Goal: Task Accomplishment & Management: Manage account settings

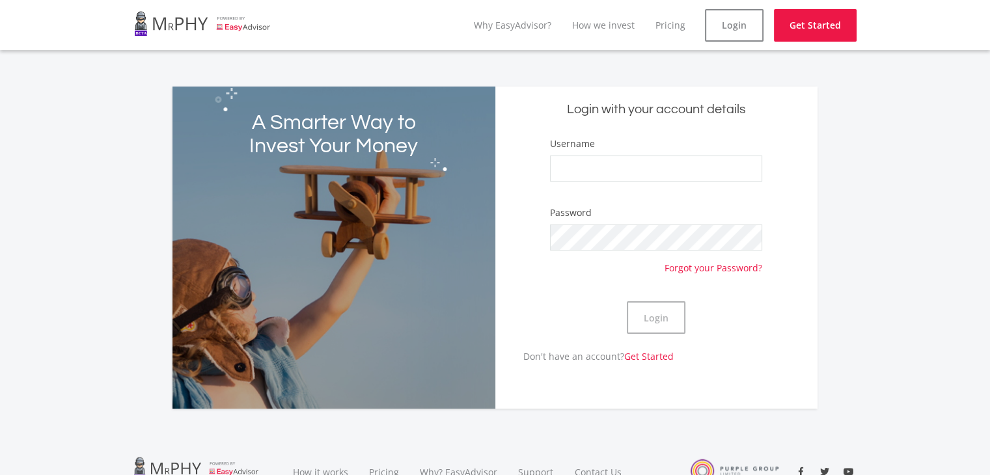
type input "Michaelwentzel1"
click at [648, 312] on button "Login" at bounding box center [656, 317] width 59 height 33
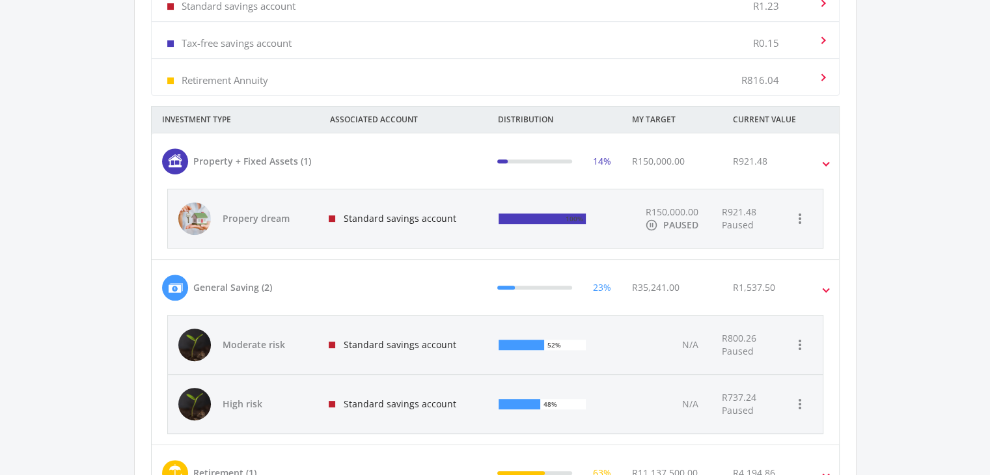
scroll to position [469, 0]
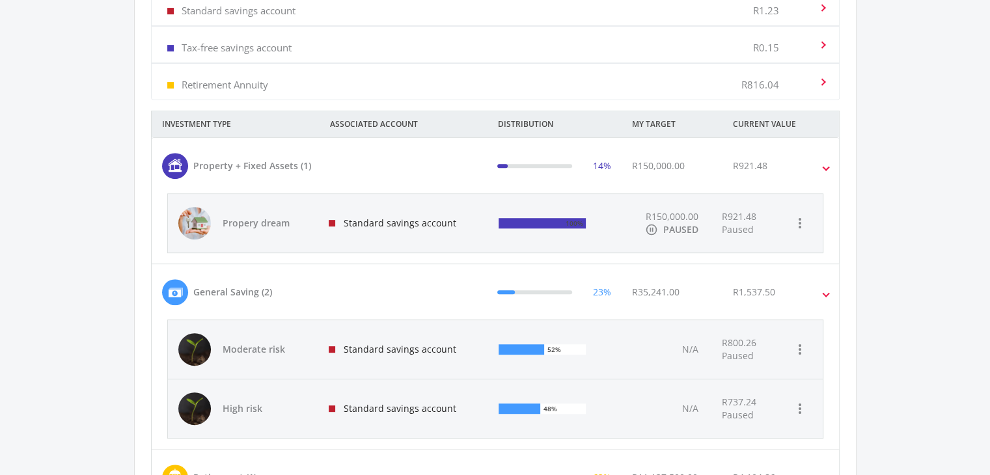
click at [732, 176] on div "R921.48" at bounding box center [789, 166] width 134 height 26
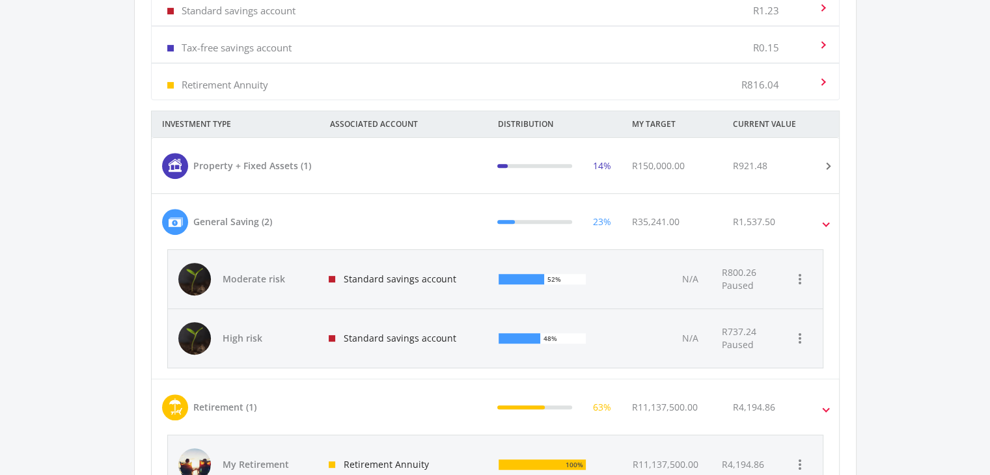
click at [732, 176] on div "R921.48" at bounding box center [789, 166] width 134 height 26
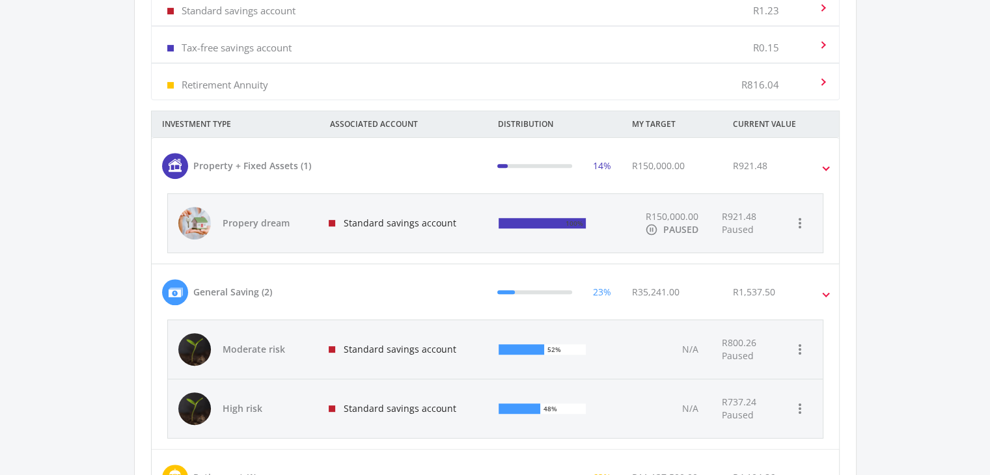
click at [469, 215] on div "Standard savings account" at bounding box center [403, 223] width 171 height 59
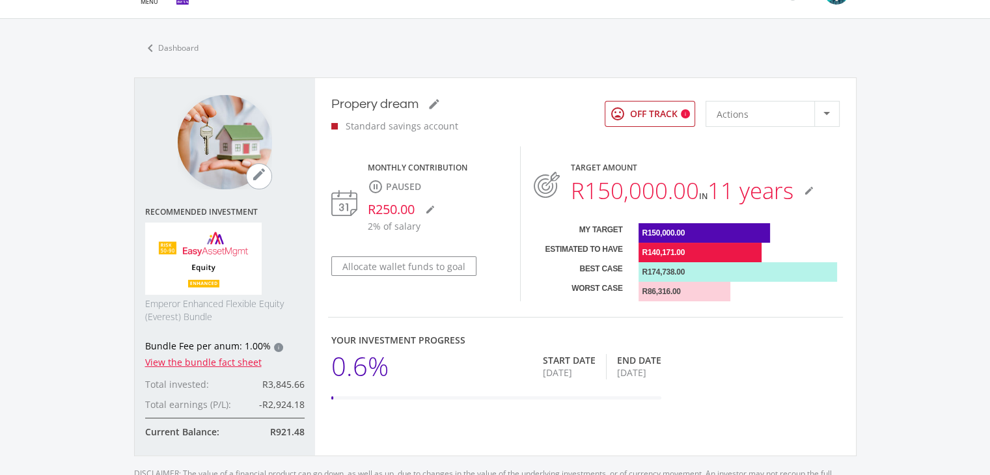
scroll to position [36, 0]
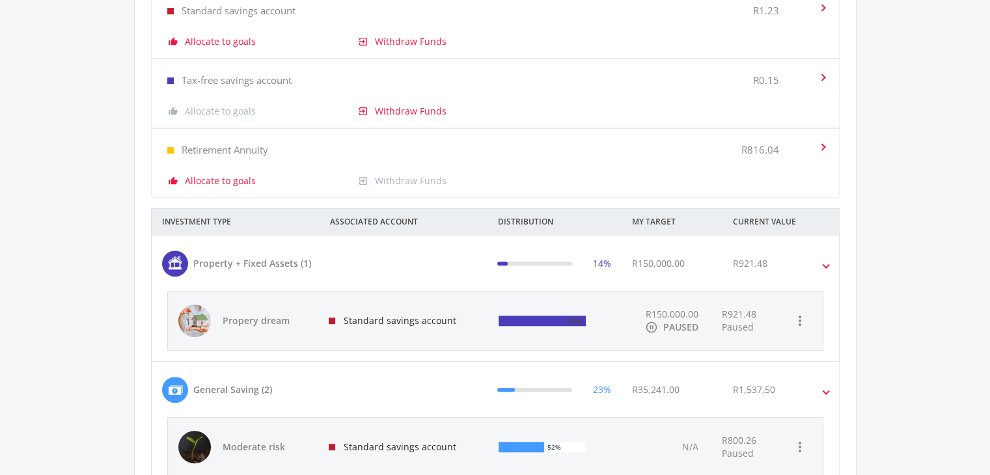
scroll to position [206, 357]
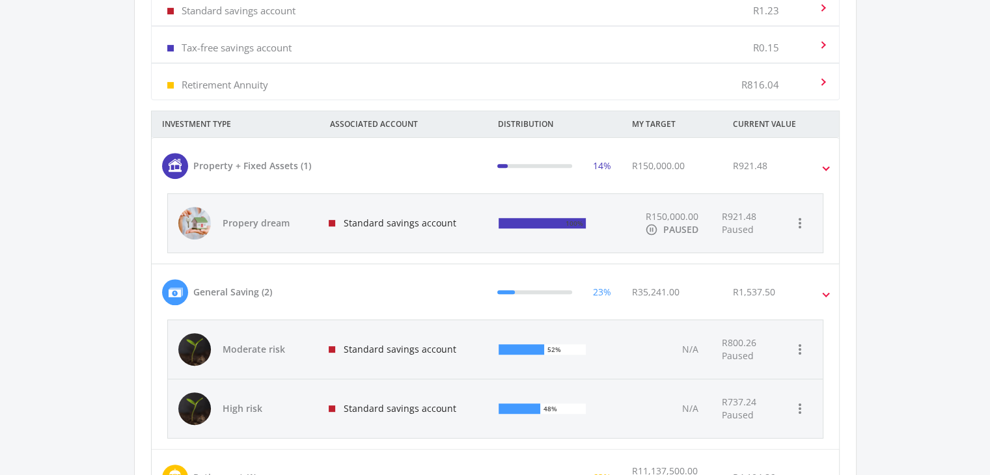
click at [793, 207] on div "R921.48 Paused" at bounding box center [757, 223] width 92 height 59
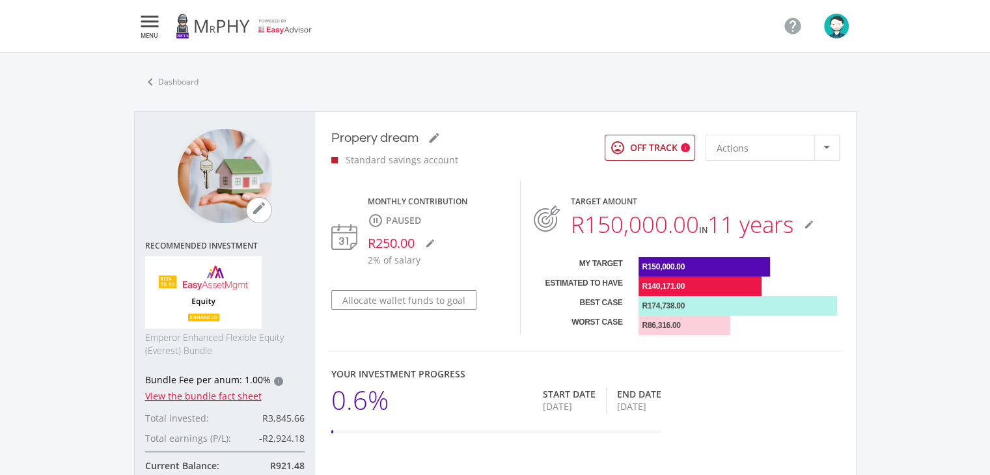
scroll to position [370, 690]
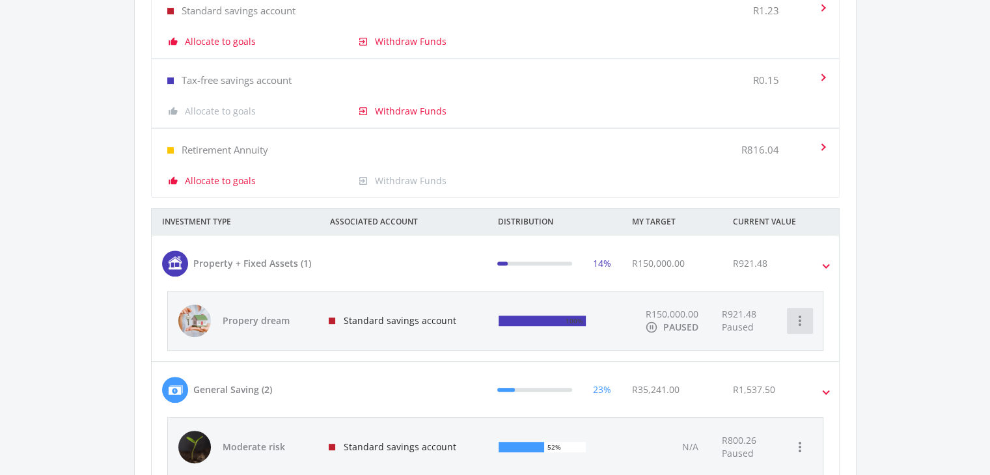
scroll to position [579, 0]
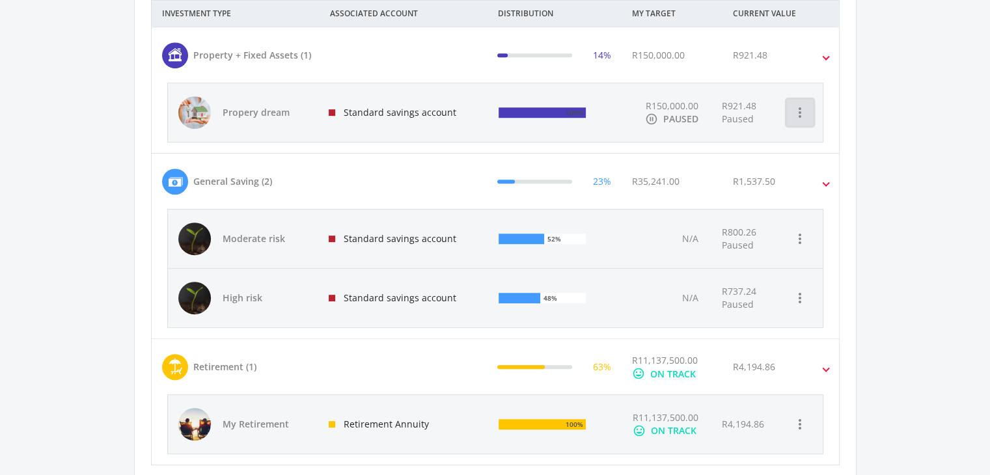
click at [804, 107] on icon "more_vert" at bounding box center [800, 113] width 16 height 16
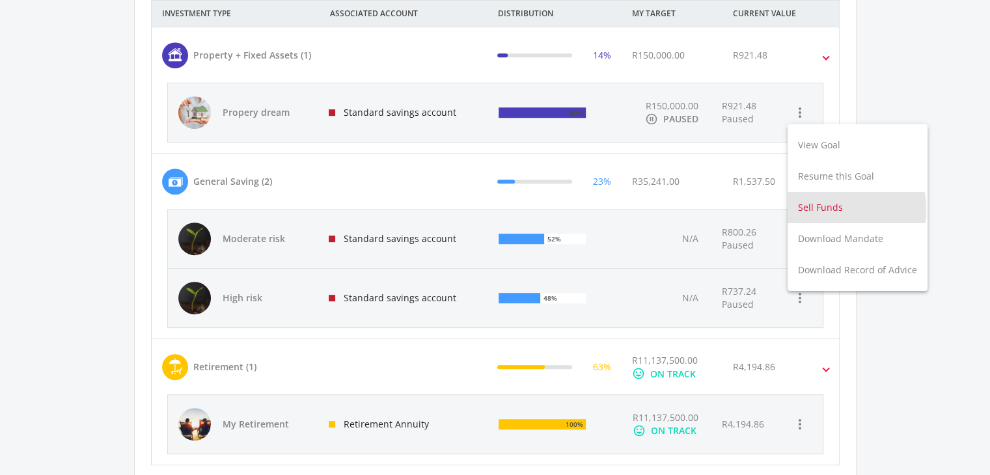
click at [810, 210] on button "Sell Funds" at bounding box center [857, 207] width 140 height 31
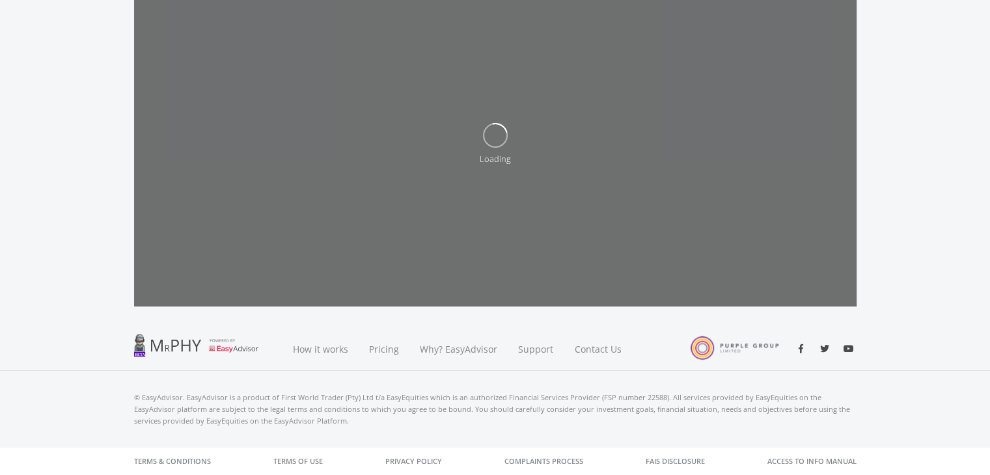
scroll to position [299, 0]
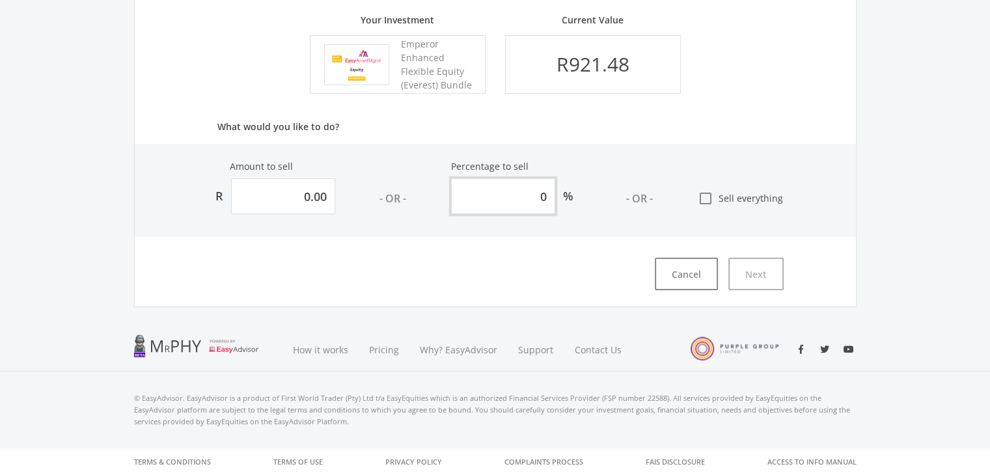
click at [491, 200] on input "0" at bounding box center [503, 196] width 104 height 36
click at [708, 195] on icon "check_box_outline_blank" at bounding box center [706, 199] width 16 height 16
click at [685, 193] on input "check_box_outline_blank Sell everything" at bounding box center [685, 193] width 0 height 0
type input "921.480330729373"
type input "100"
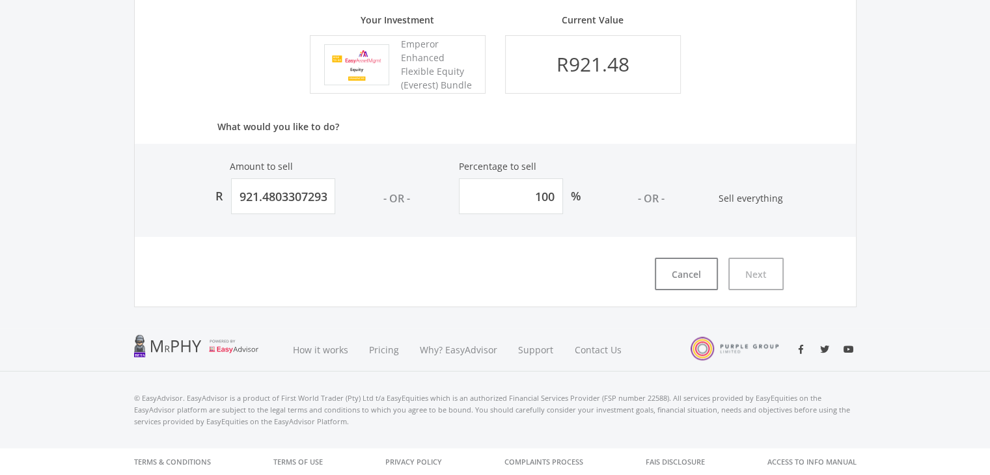
type input "921.48"
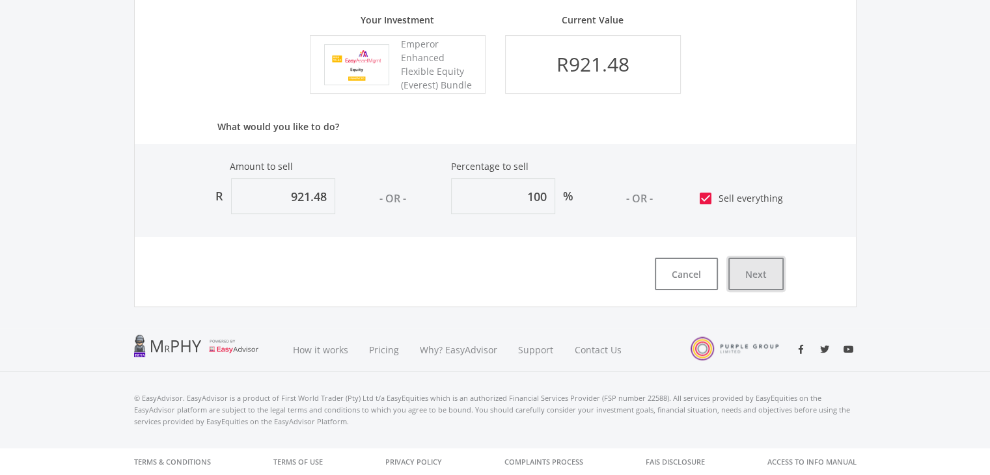
click at [761, 280] on button "Next" at bounding box center [755, 274] width 55 height 33
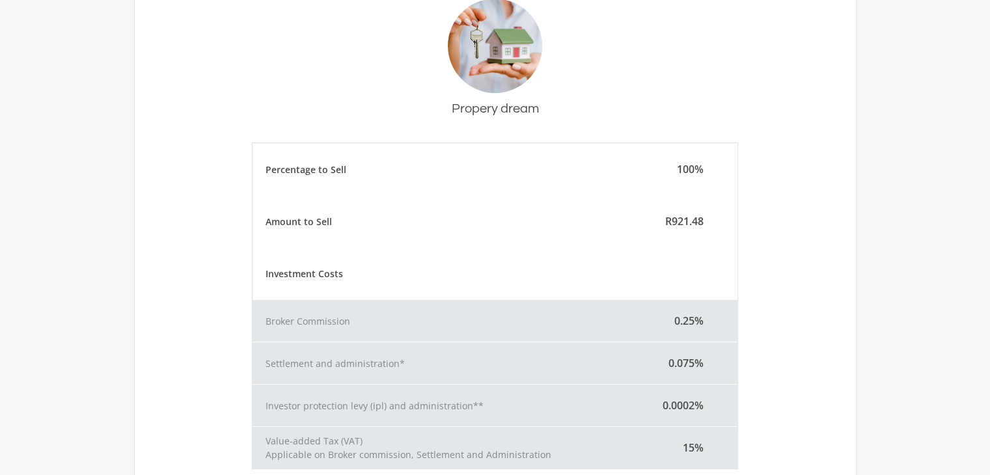
scroll to position [409, 0]
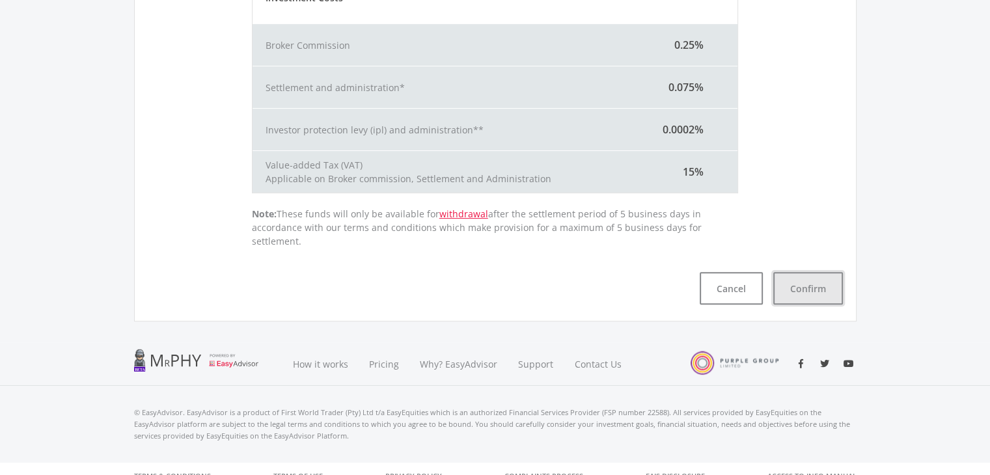
click at [815, 272] on button "Confirm" at bounding box center [808, 288] width 70 height 33
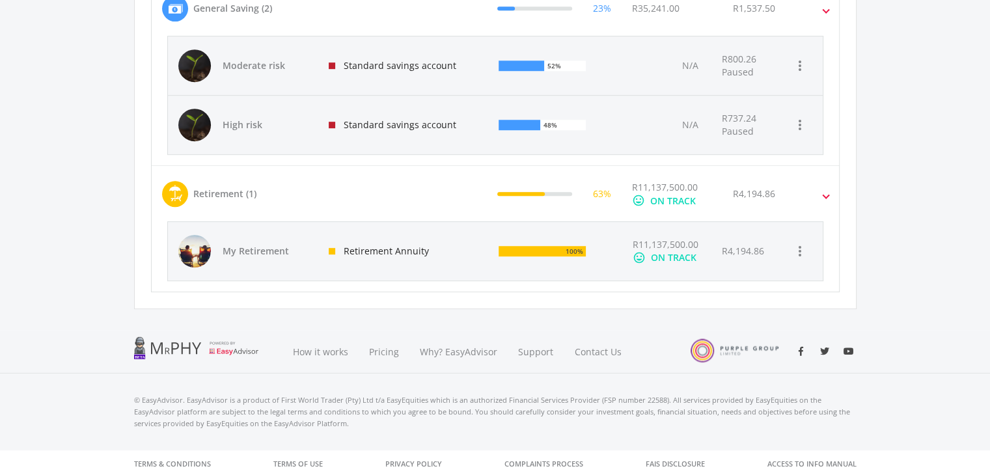
scroll to position [206, 357]
click at [800, 62] on icon "more_vert" at bounding box center [800, 66] width 16 height 16
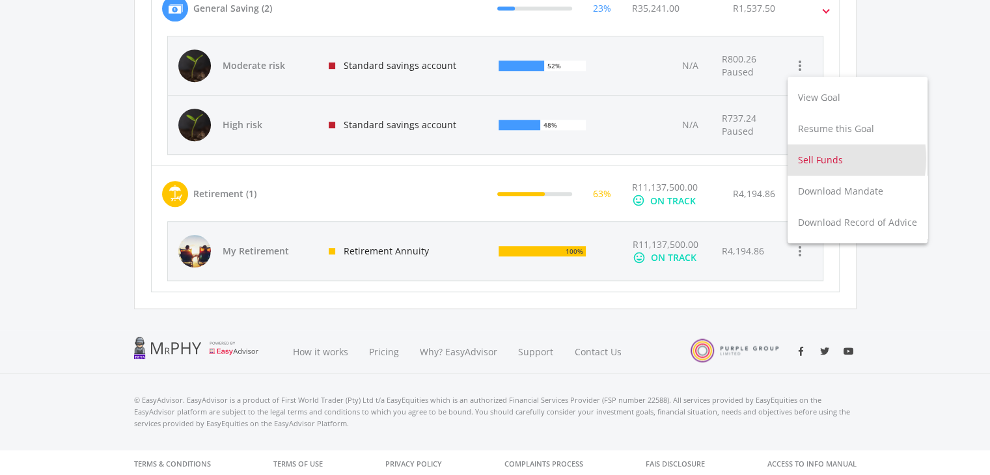
click at [820, 159] on button "Sell Funds" at bounding box center [857, 159] width 140 height 31
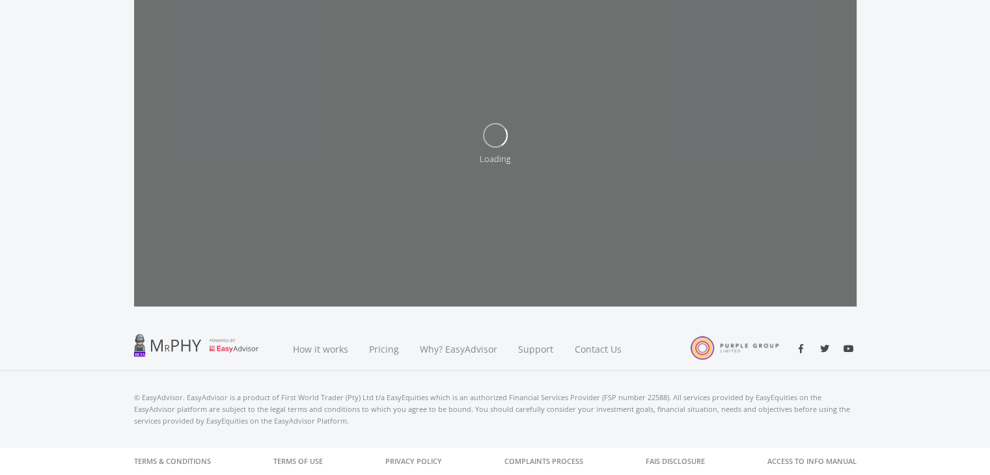
scroll to position [299, 0]
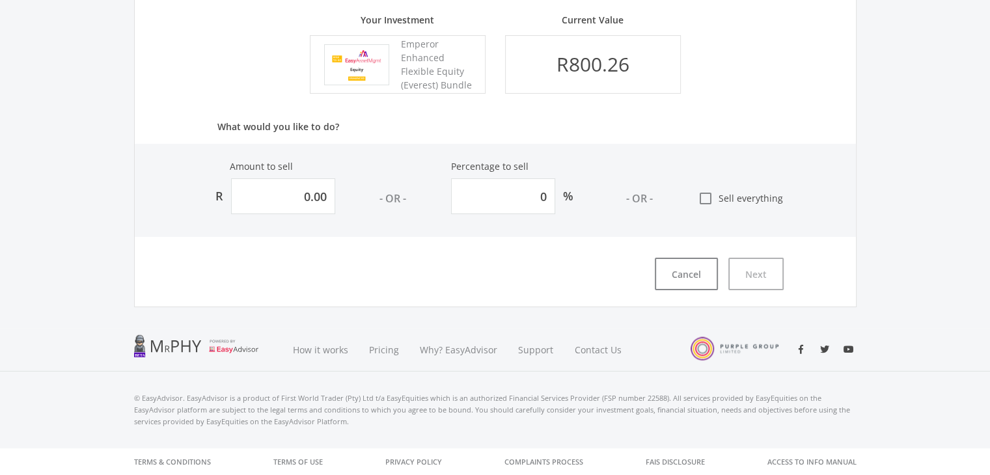
click at [705, 198] on icon "check_box_outline_blank" at bounding box center [706, 199] width 16 height 16
click at [685, 193] on input "check_box_outline_blank Sell everything" at bounding box center [685, 193] width 0 height 0
type input "800.256976867603"
type input "100"
type input "800.26"
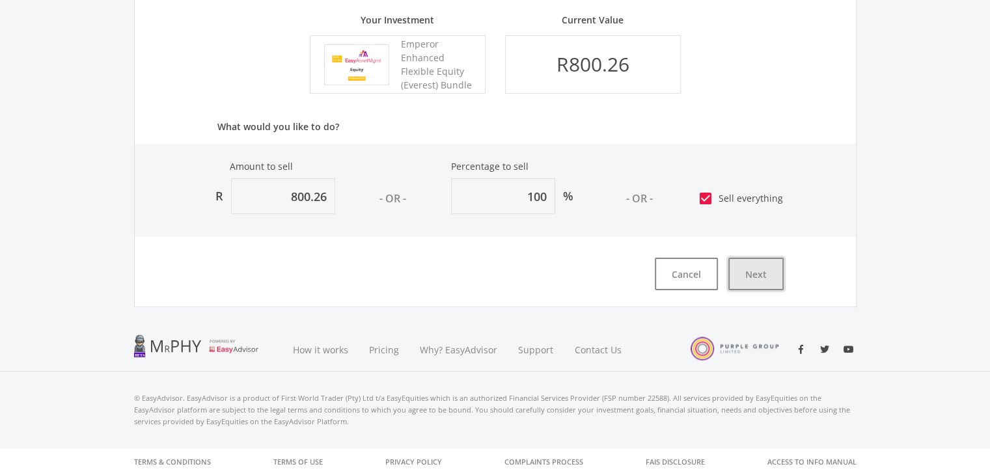
click at [758, 271] on button "Next" at bounding box center [755, 274] width 55 height 33
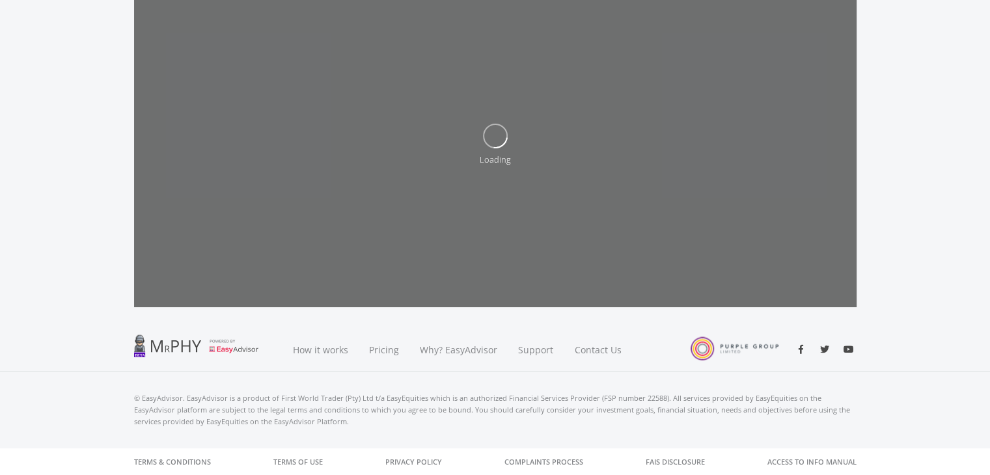
scroll to position [409, 0]
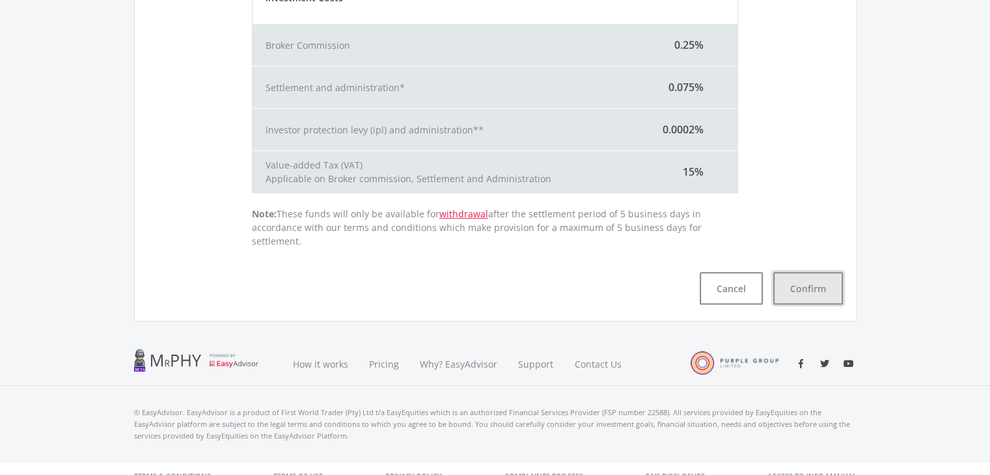
click at [804, 272] on button "Confirm" at bounding box center [808, 288] width 70 height 33
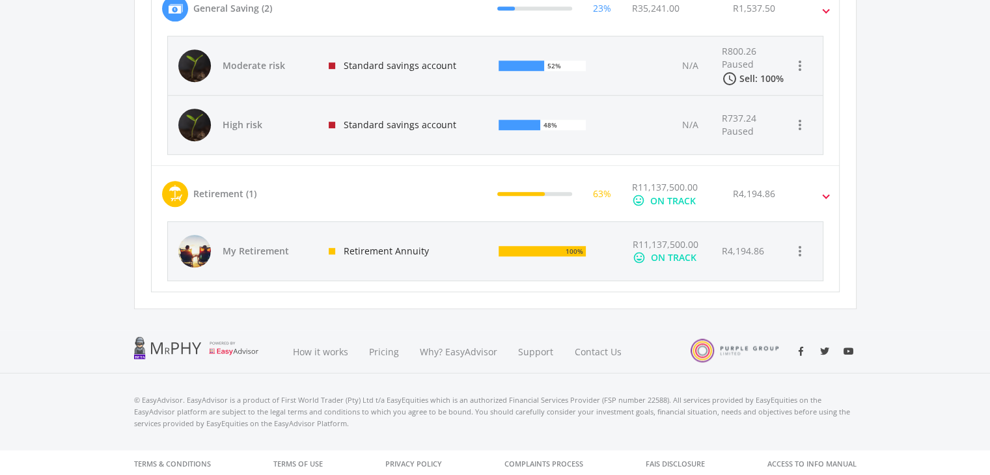
scroll to position [206, 357]
click at [803, 122] on icon "more_vert" at bounding box center [800, 125] width 16 height 16
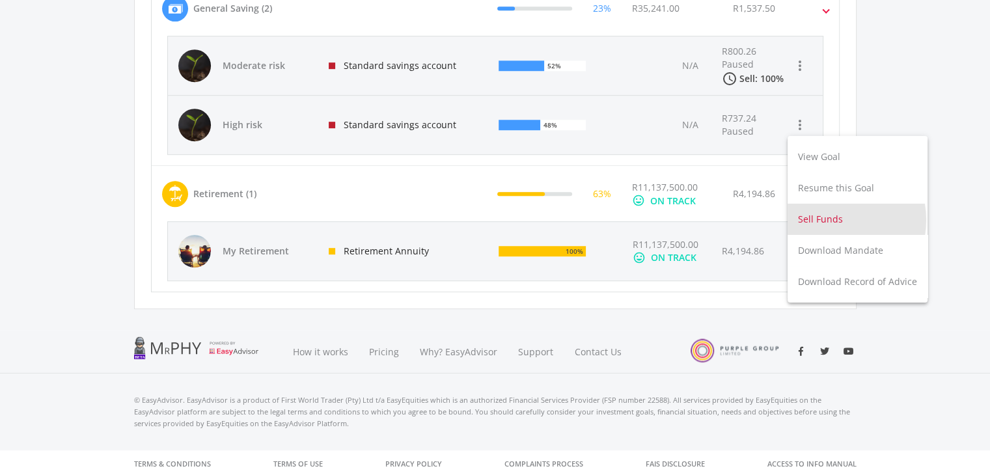
click at [833, 220] on button "Sell Funds" at bounding box center [857, 219] width 140 height 31
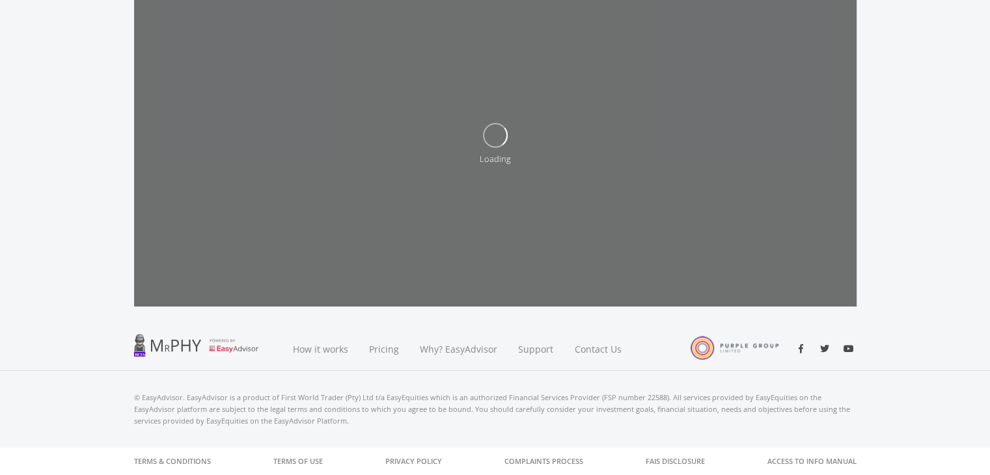
scroll to position [299, 0]
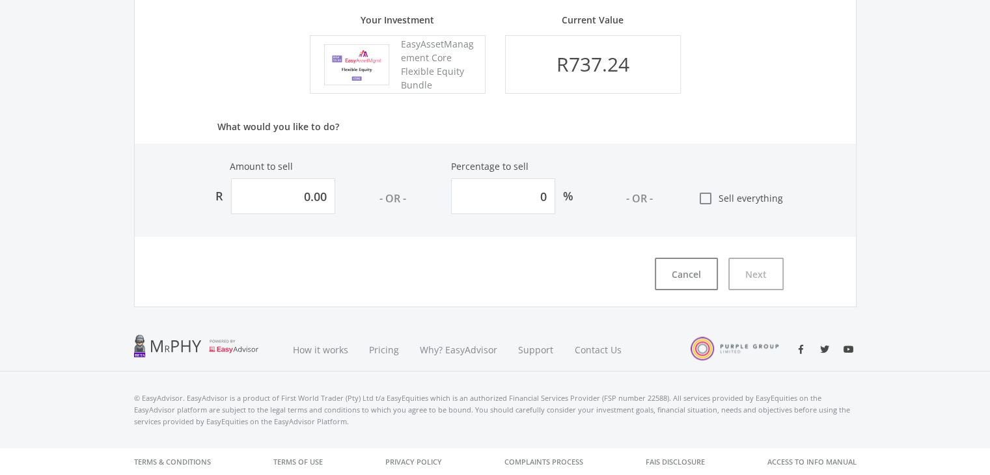
click at [706, 198] on icon "check_box_outline_blank" at bounding box center [706, 199] width 16 height 16
click at [685, 193] on input "check_box_outline_blank Sell everything" at bounding box center [685, 193] width 0 height 0
type input "737.239919947446"
type input "100"
type input "737.24"
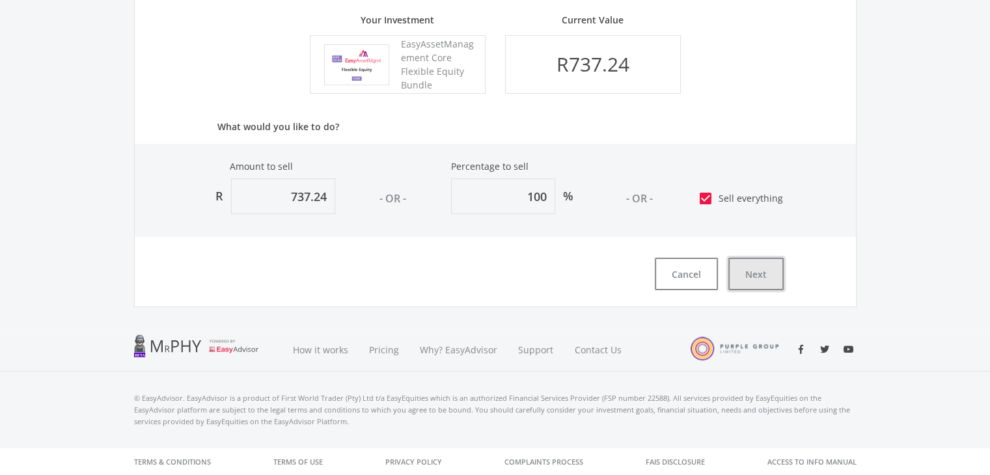
click at [756, 272] on button "Next" at bounding box center [755, 274] width 55 height 33
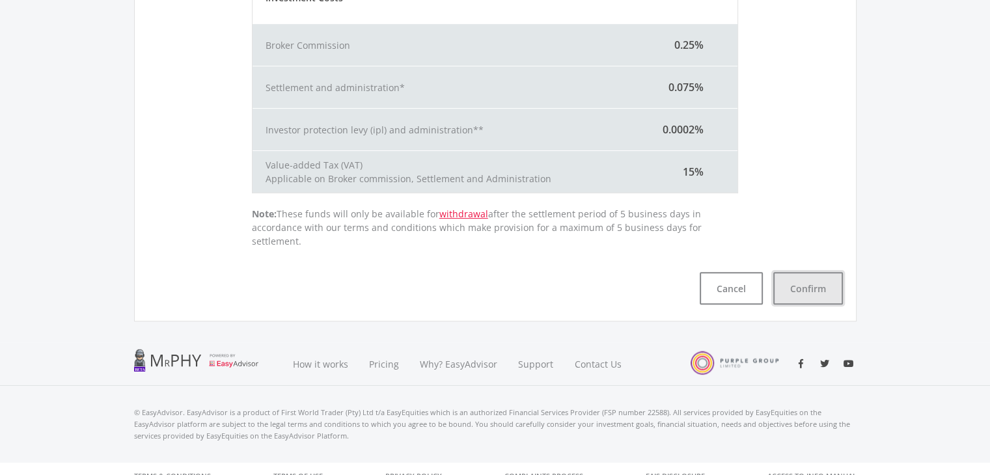
click at [814, 274] on button "Confirm" at bounding box center [808, 288] width 70 height 33
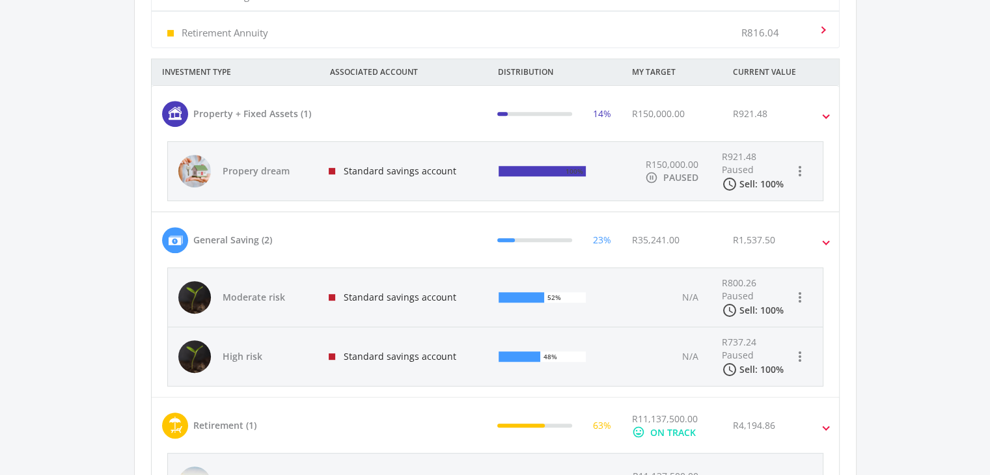
scroll to position [518, 0]
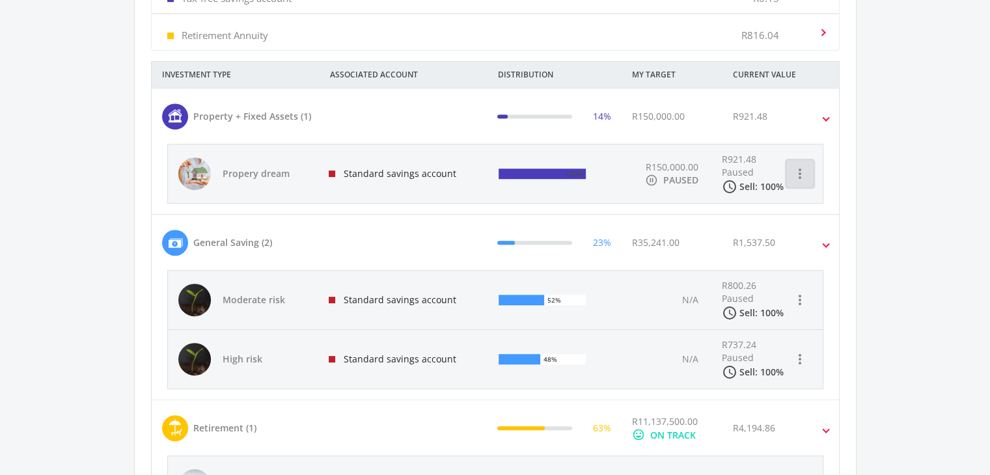
click at [802, 171] on icon "more_vert" at bounding box center [800, 174] width 16 height 16
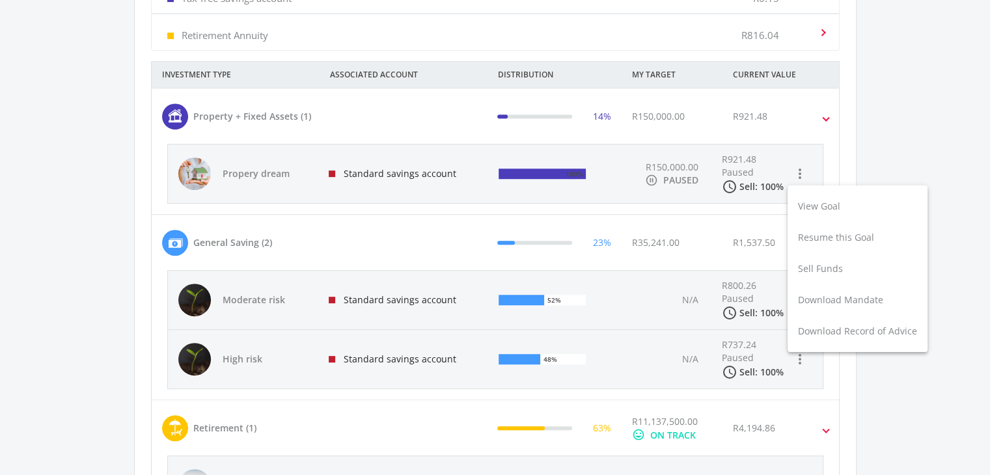
click at [888, 112] on div at bounding box center [495, 237] width 990 height 475
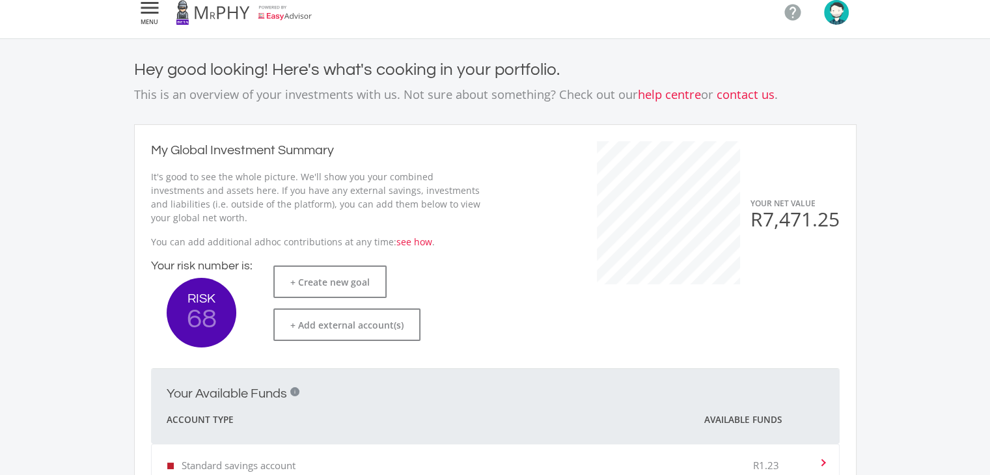
scroll to position [0, 0]
